Goal: Navigation & Orientation: Find specific page/section

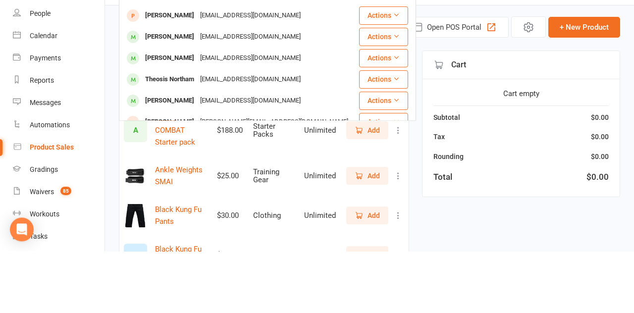
type input "Theo"
click at [196, 158] on div "Theodore Leverett" at bounding box center [169, 163] width 55 height 14
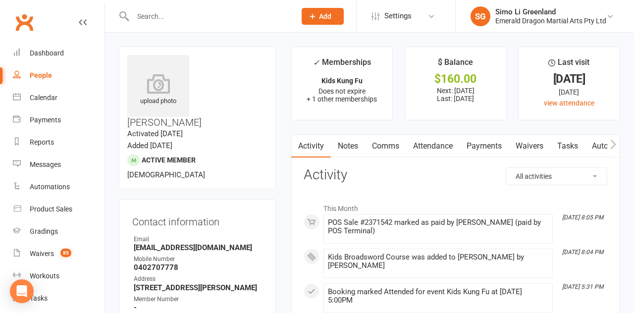
click at [490, 148] on link "Payments" at bounding box center [484, 146] width 49 height 23
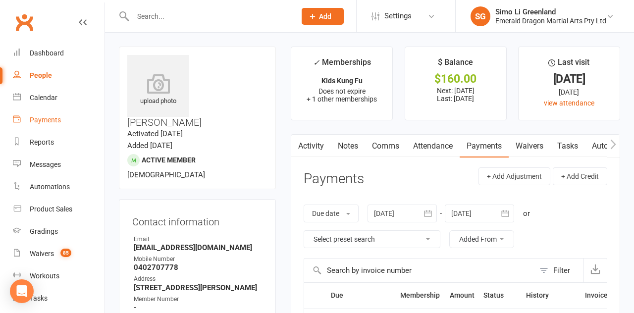
click at [44, 118] on div "Payments" at bounding box center [45, 120] width 31 height 8
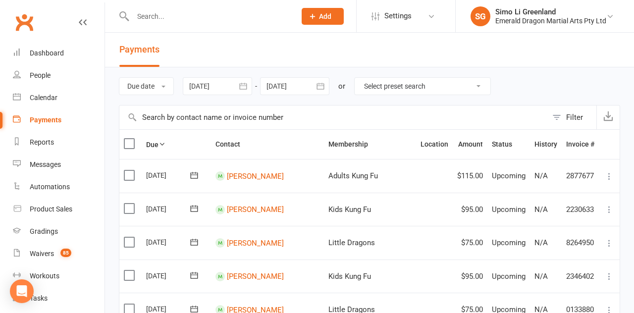
click at [409, 81] on select "Select preset search All failures All skipped payments All pending payments Suc…" at bounding box center [423, 86] width 136 height 17
select select "0"
type input "12 Aug 2025"
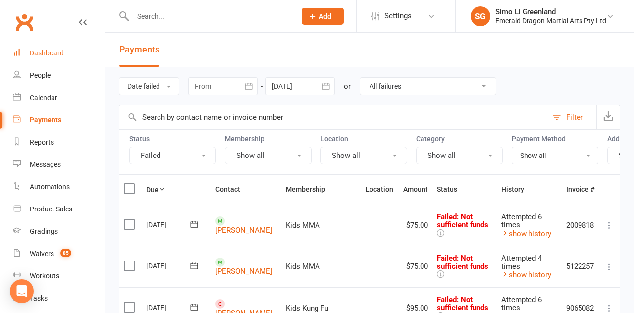
click at [41, 51] on div "Dashboard" at bounding box center [47, 53] width 34 height 8
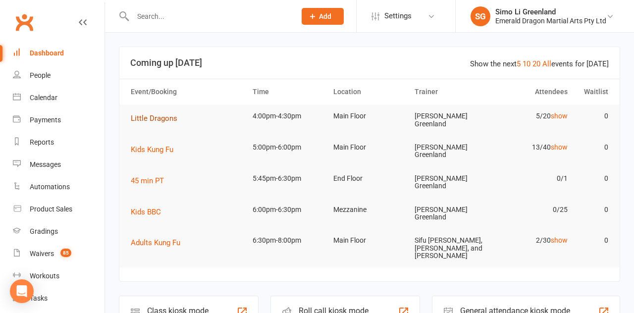
click at [149, 122] on span "Little Dragons" at bounding box center [154, 118] width 47 height 9
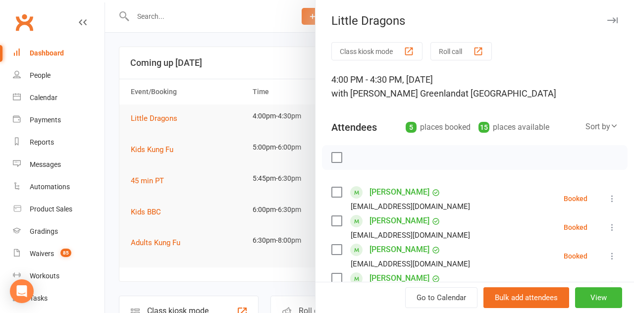
click at [383, 53] on button "Class kiosk mode" at bounding box center [377, 51] width 91 height 18
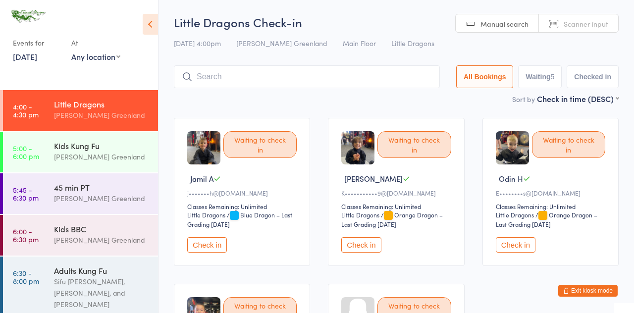
click at [590, 296] on button "Exit kiosk mode" at bounding box center [587, 291] width 59 height 12
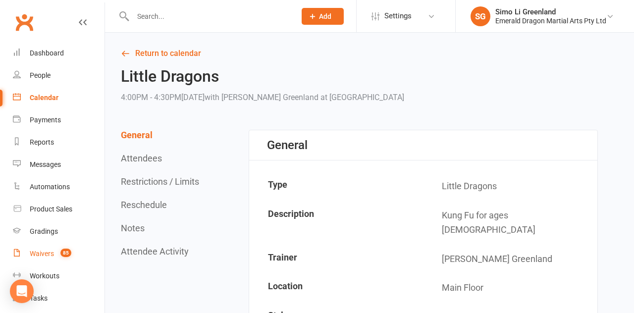
click at [36, 262] on link "Waivers 85" at bounding box center [59, 254] width 92 height 22
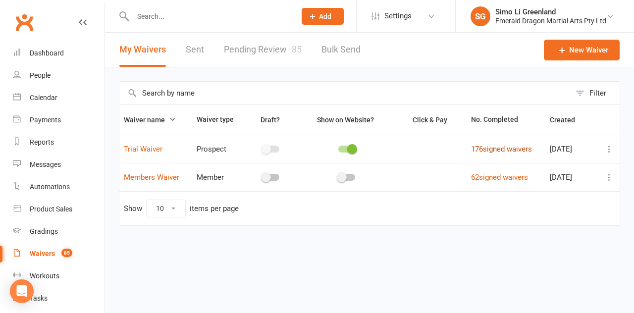
click at [507, 153] on link "176 signed waivers" at bounding box center [501, 149] width 61 height 9
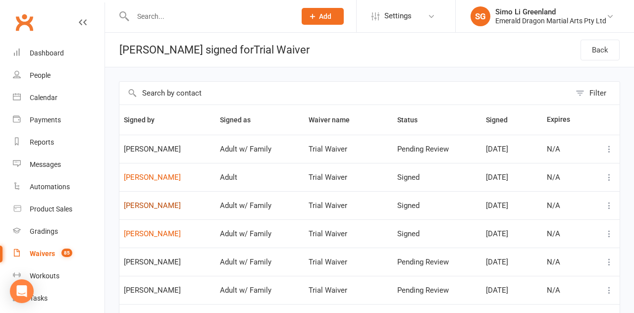
click at [152, 207] on link "[PERSON_NAME]" at bounding box center [167, 206] width 87 height 8
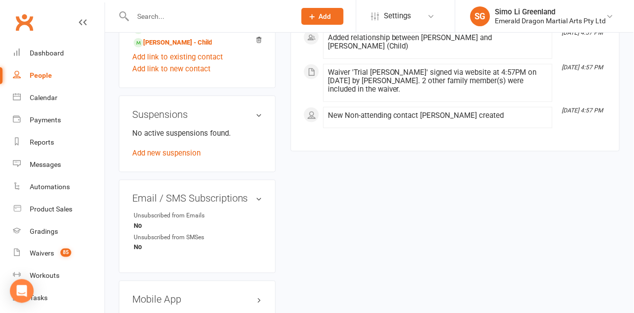
scroll to position [551, 0]
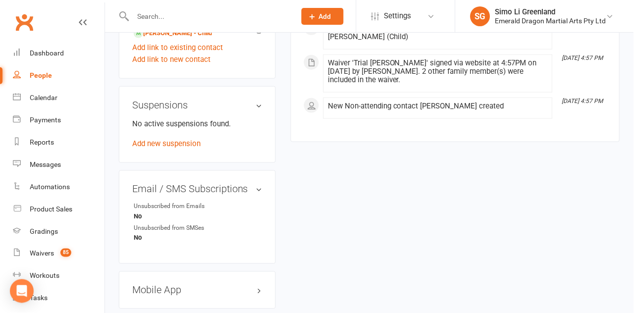
click at [188, 285] on h3 "Mobile App" at bounding box center [197, 290] width 130 height 11
click at [175, 307] on div at bounding box center [170, 310] width 17 height 7
click at [162, 309] on input "checkbox" at bounding box center [162, 309] width 0 height 0
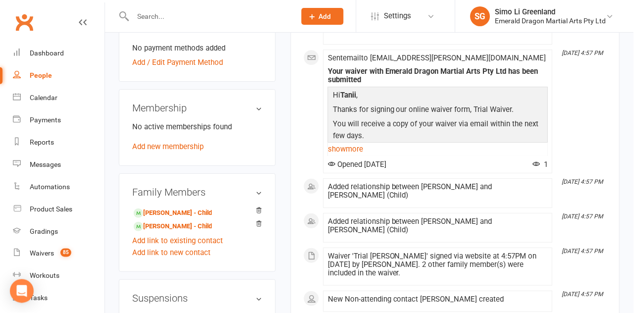
scroll to position [629, 0]
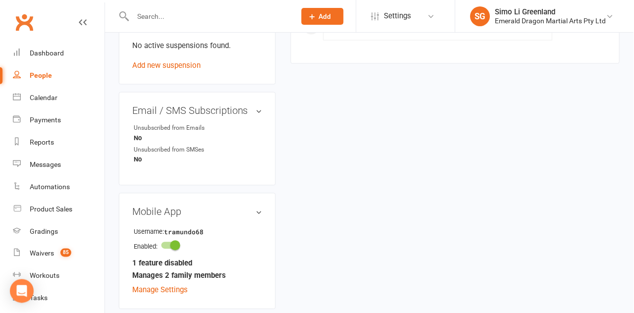
click at [165, 242] on div at bounding box center [170, 245] width 17 height 7
click at [162, 244] on input "checkbox" at bounding box center [162, 244] width 0 height 0
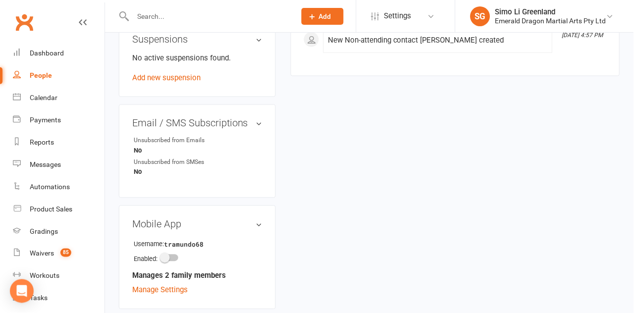
click at [179, 240] on strong "tramundo68" at bounding box center [192, 245] width 57 height 10
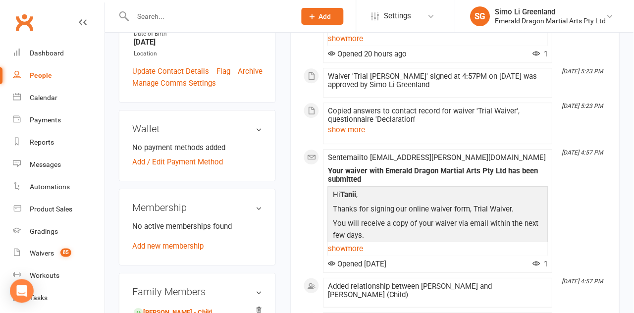
scroll to position [260, 0]
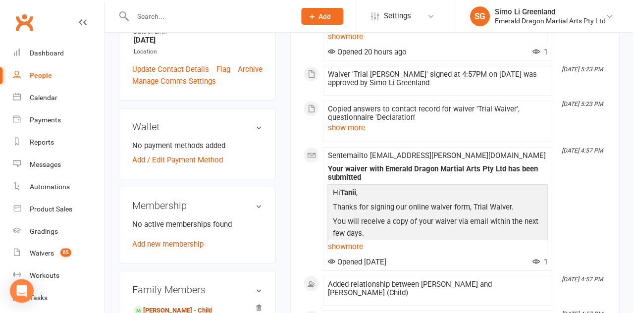
click at [182, 306] on link "[PERSON_NAME] - Child" at bounding box center [173, 311] width 78 height 10
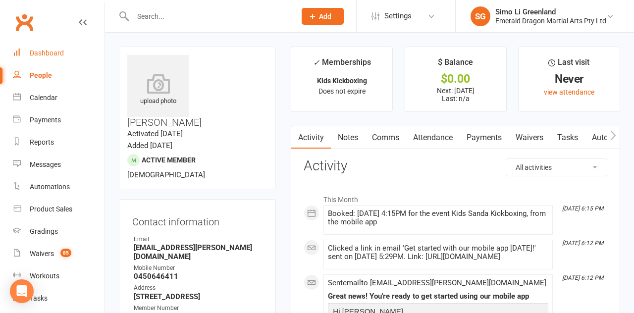
click at [54, 52] on div "Dashboard" at bounding box center [47, 53] width 34 height 8
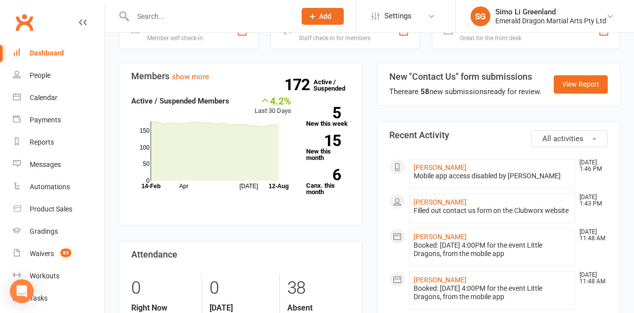
scroll to position [302, 0]
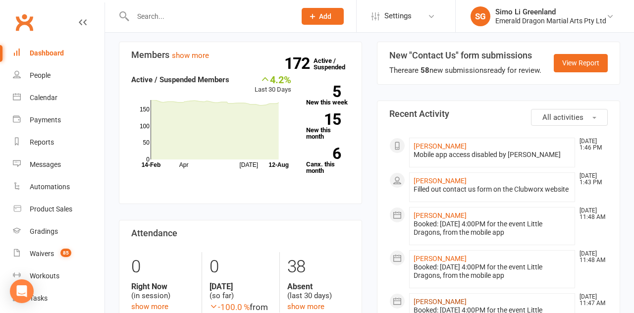
click at [440, 298] on link "[PERSON_NAME]" at bounding box center [440, 302] width 53 height 8
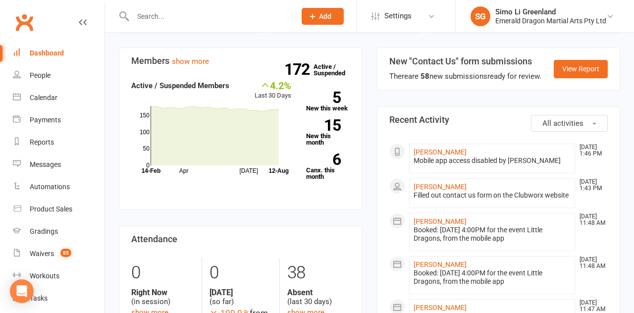
scroll to position [296, 0]
click at [39, 105] on link "Calendar" at bounding box center [59, 98] width 92 height 22
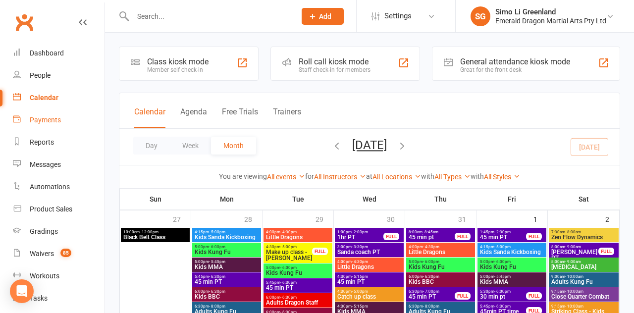
click at [59, 124] on link "Payments" at bounding box center [59, 120] width 92 height 22
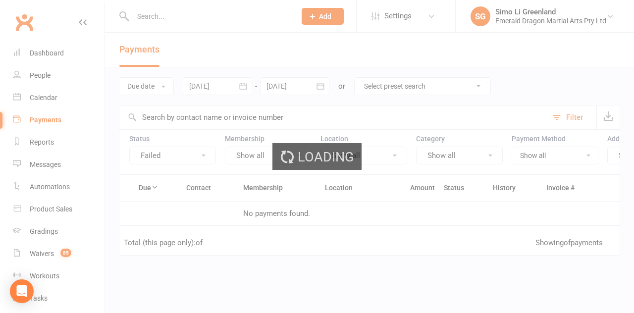
click at [45, 141] on div "Loading" at bounding box center [317, 156] width 634 height 313
click at [40, 165] on div "Loading" at bounding box center [317, 156] width 634 height 313
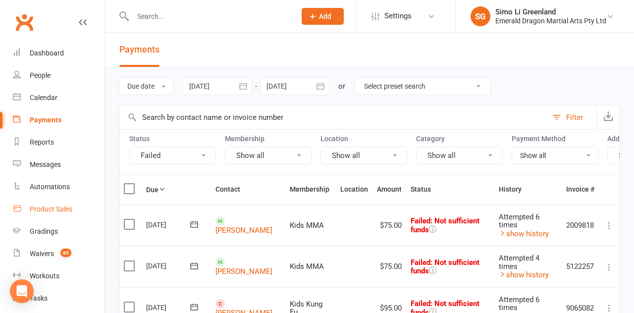
click at [47, 214] on link "Product Sales" at bounding box center [59, 209] width 92 height 22
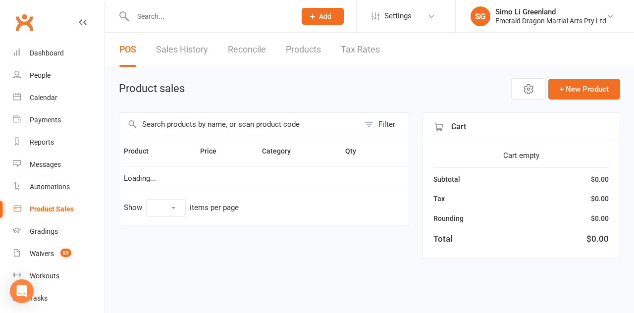
select select "10"
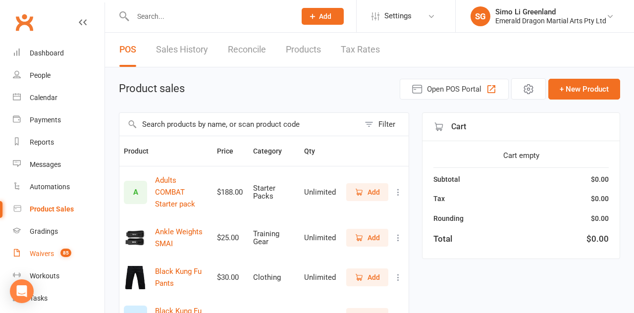
click at [51, 263] on link "Waivers 85" at bounding box center [59, 254] width 92 height 22
